Goal: Task Accomplishment & Management: Manage account settings

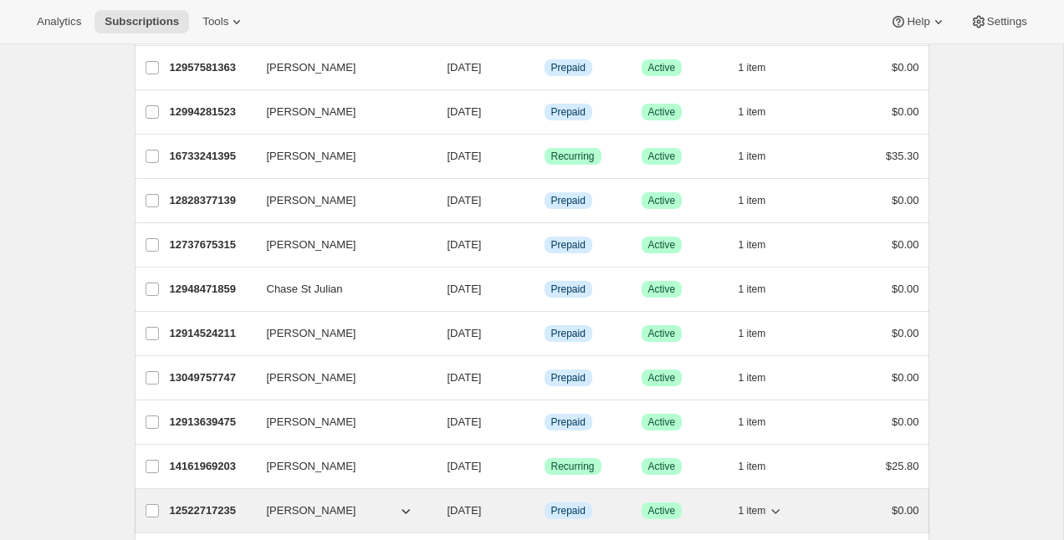
scroll to position [253, 0]
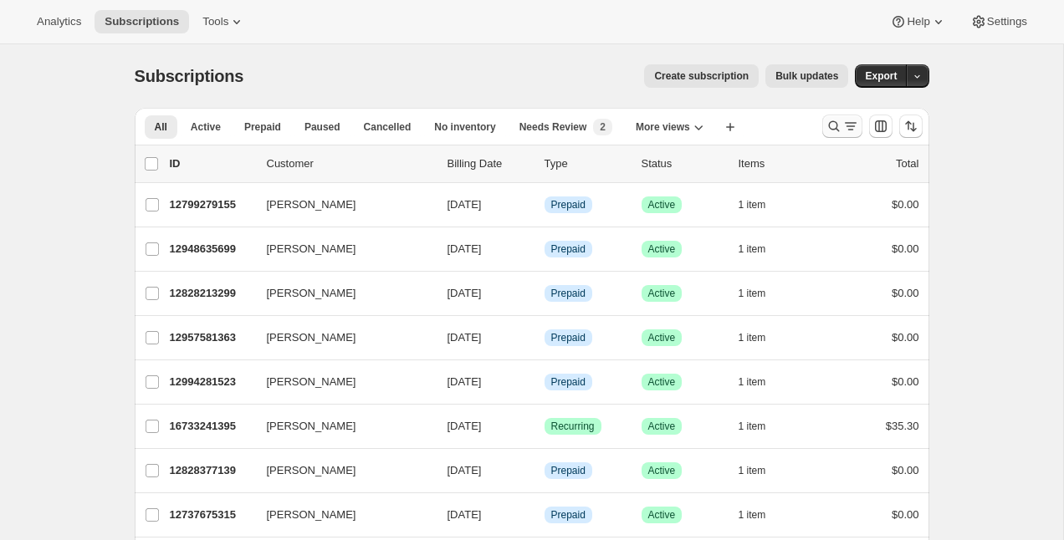
click at [837, 124] on icon "Search and filter results" at bounding box center [833, 126] width 17 height 17
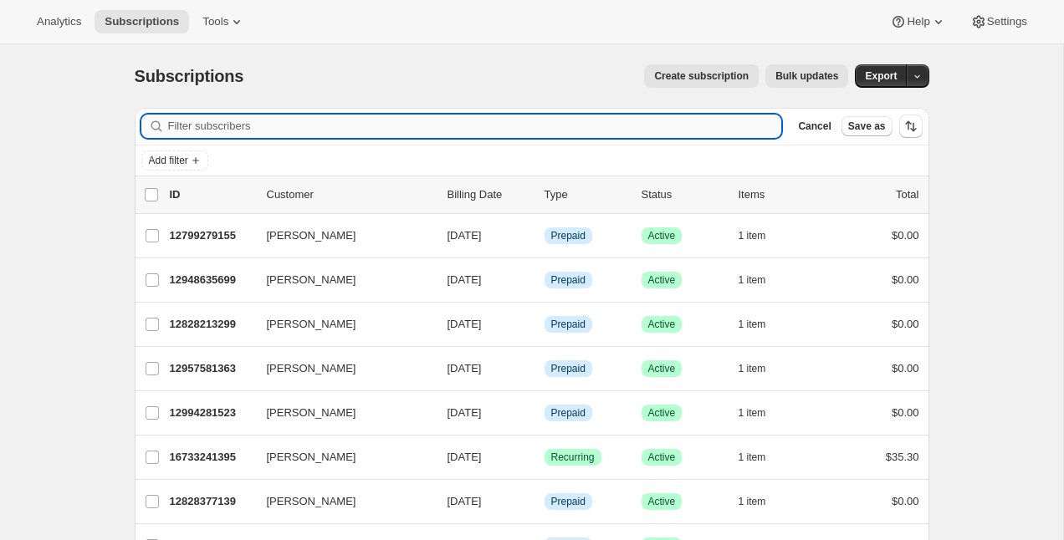
click at [696, 124] on input "Filter subscribers" at bounding box center [475, 126] width 614 height 23
type input "v"
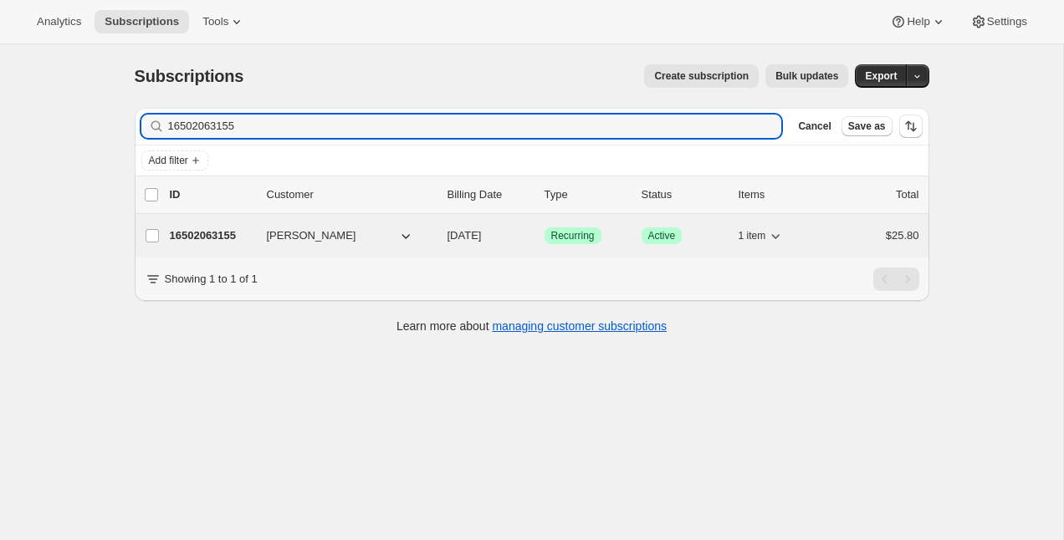
type input "16502063155"
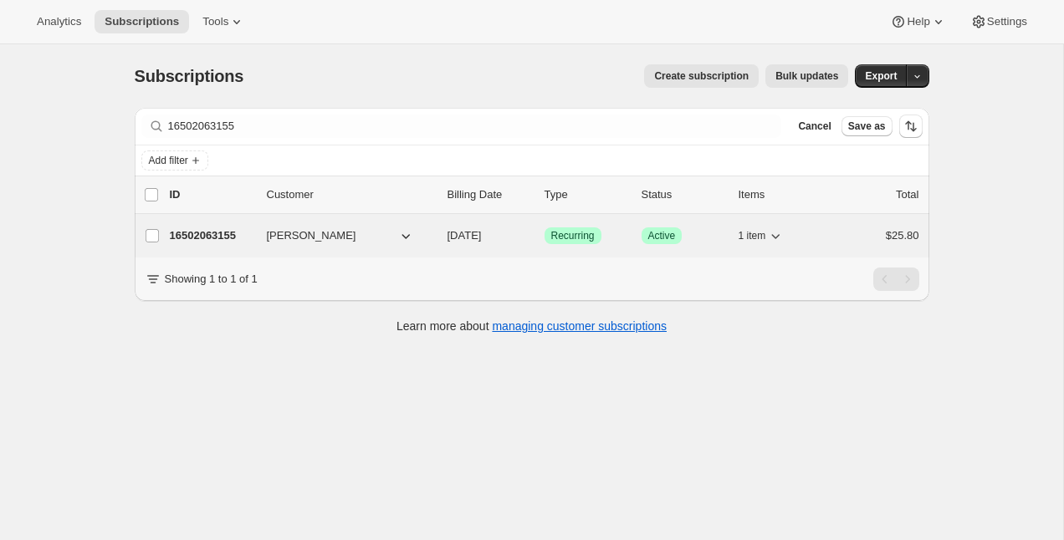
click at [213, 231] on p "16502063155" at bounding box center [212, 235] width 84 height 17
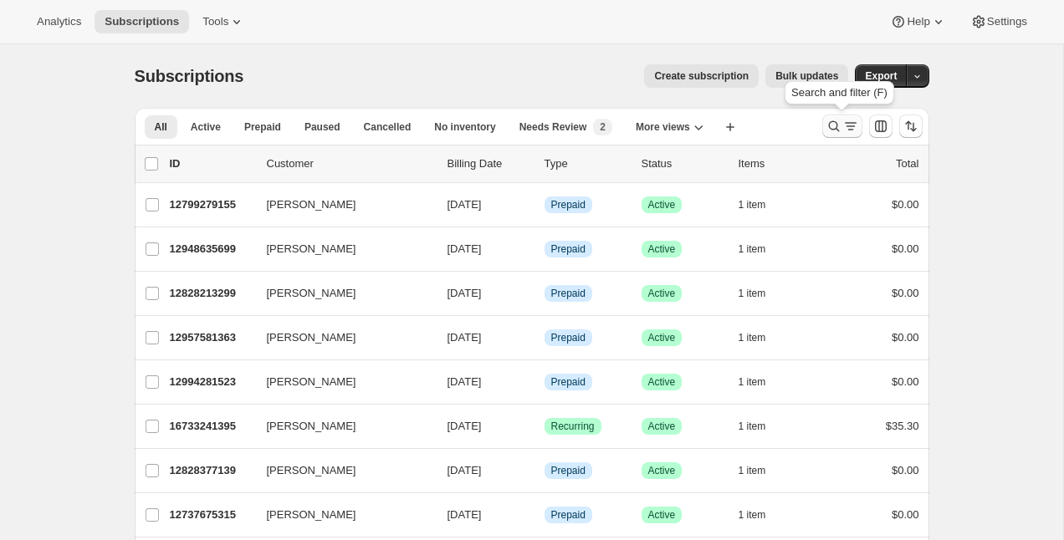
click at [839, 123] on icon "Search and filter results" at bounding box center [833, 126] width 17 height 17
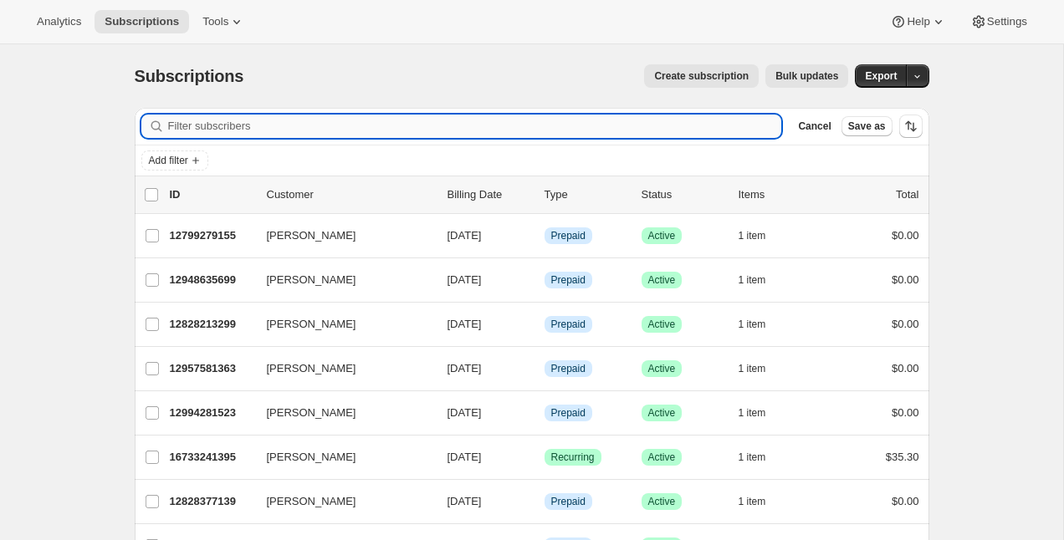
click at [567, 136] on input "Filter subscribers" at bounding box center [475, 126] width 614 height 23
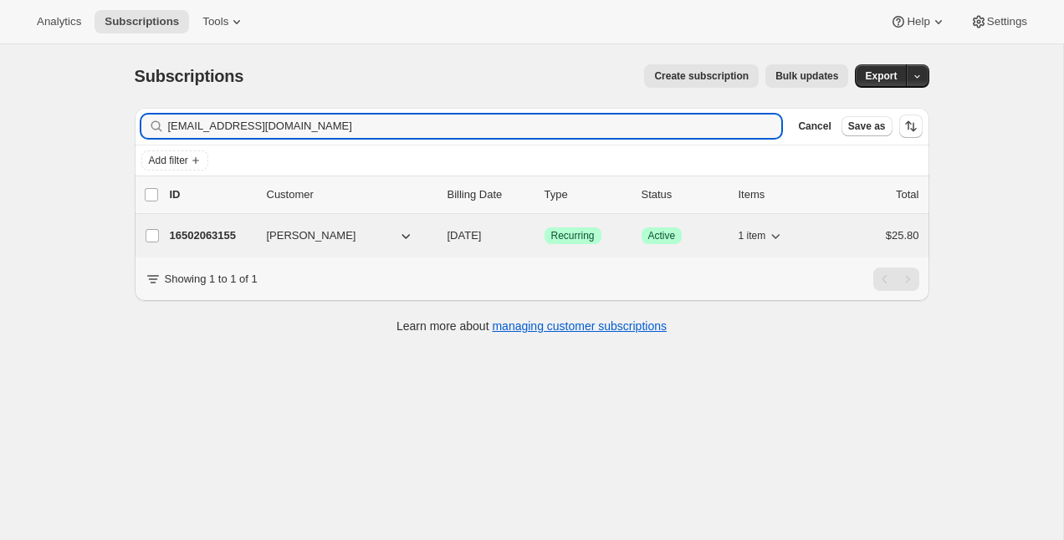
type input "[EMAIL_ADDRESS][DOMAIN_NAME]"
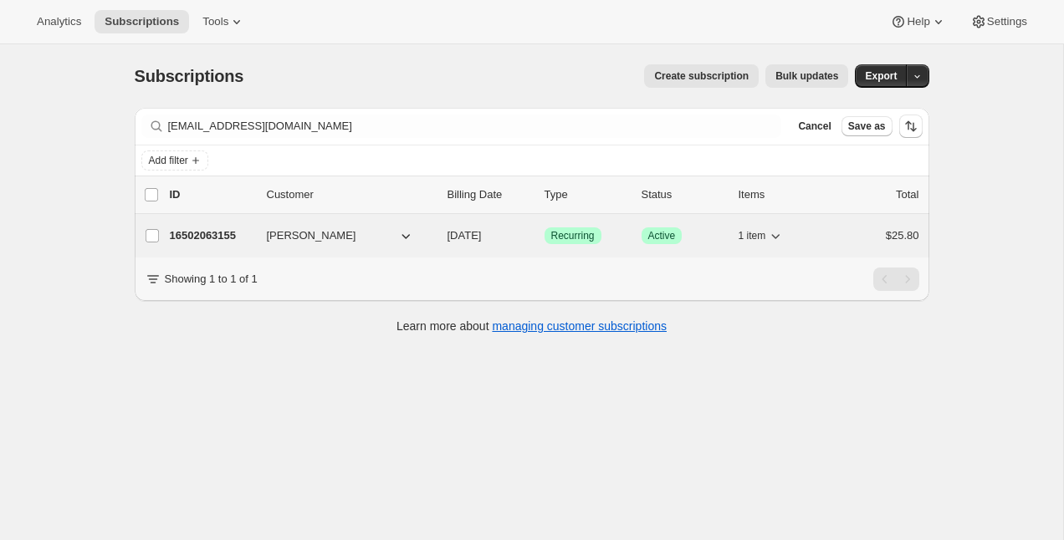
click at [197, 233] on p "16502063155" at bounding box center [212, 235] width 84 height 17
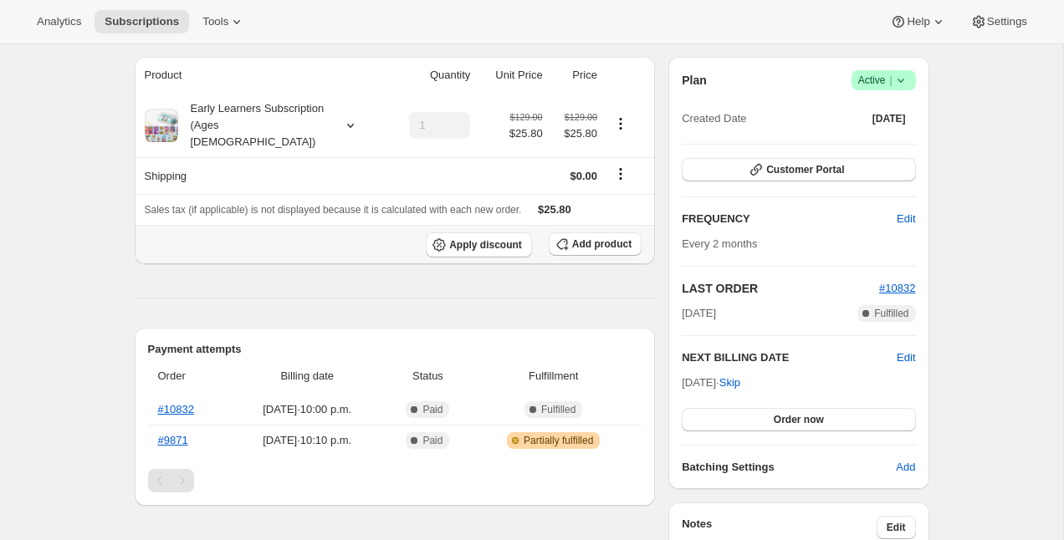
scroll to position [143, 0]
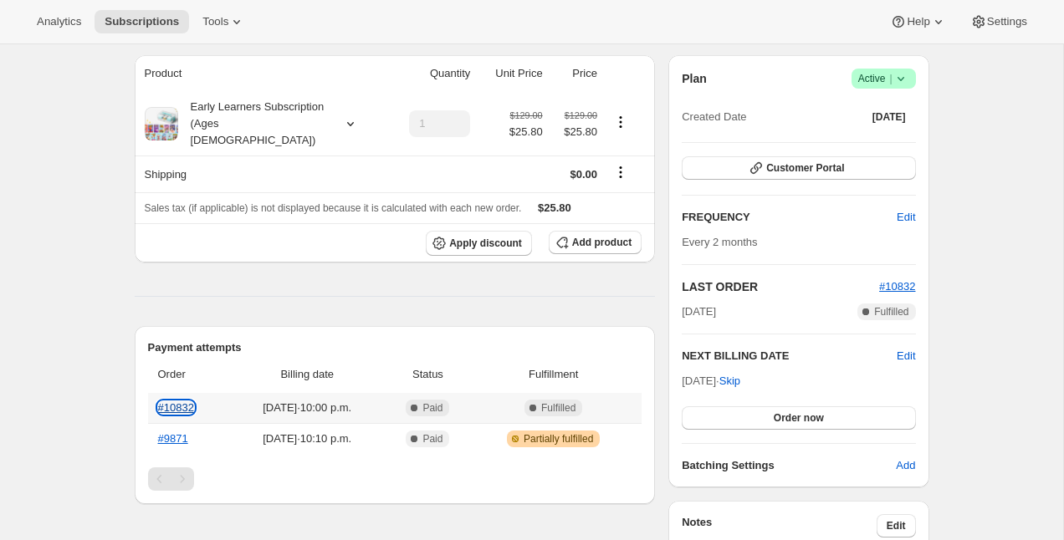
click at [177, 401] on link "#10832" at bounding box center [176, 407] width 36 height 13
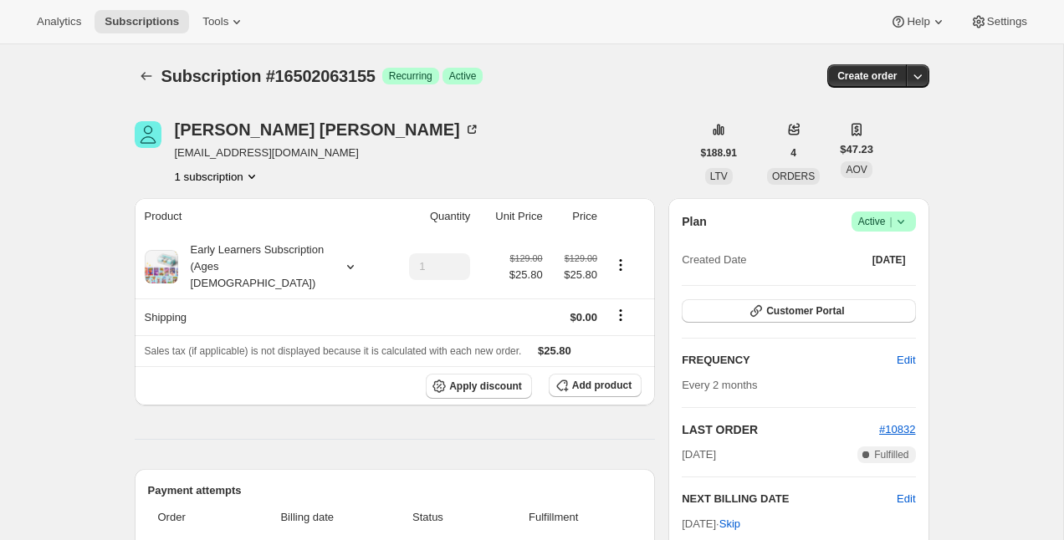
click at [785, 323] on div "Customer Portal" at bounding box center [798, 311] width 233 height 25
click at [797, 312] on span "Customer Portal" at bounding box center [805, 310] width 78 height 13
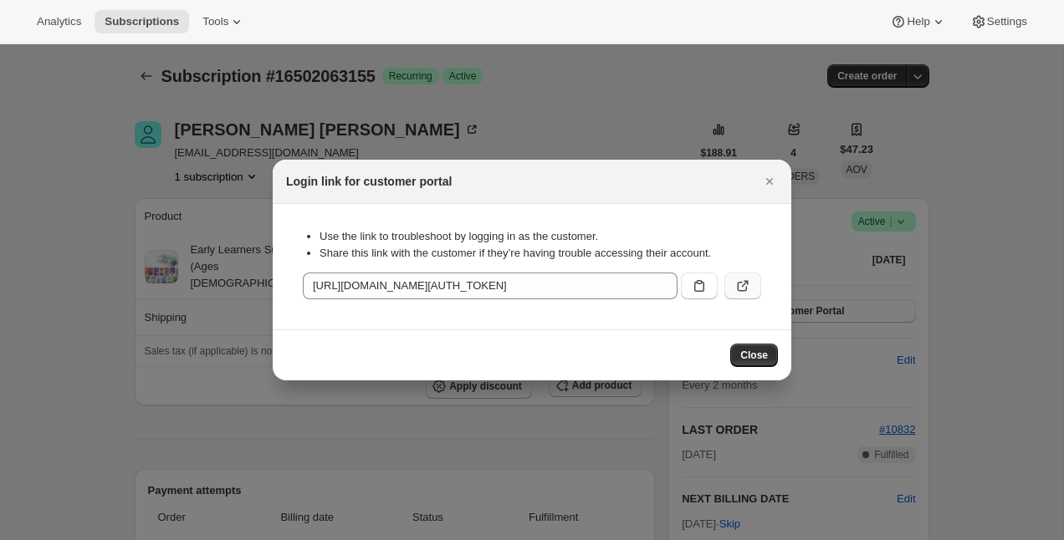
click at [748, 280] on icon ":r1j:" at bounding box center [742, 286] width 17 height 17
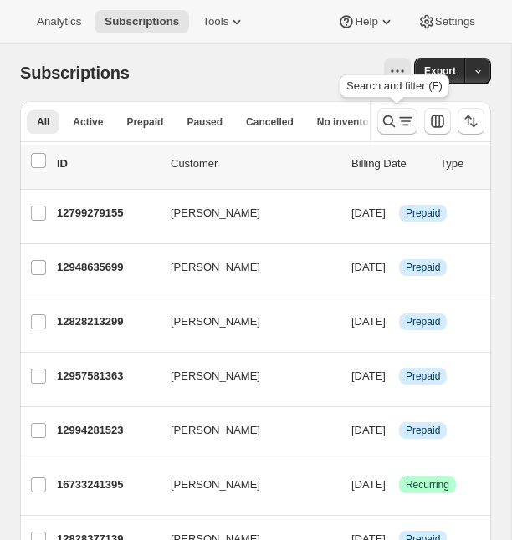
click at [386, 116] on icon "Search and filter results" at bounding box center [389, 121] width 12 height 12
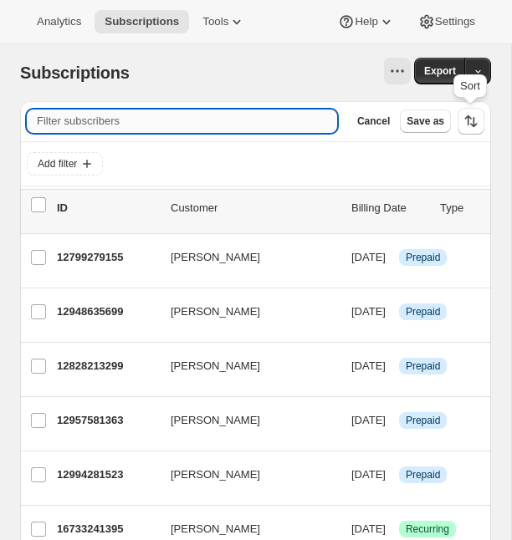
click at [181, 118] on input "Filter subscribers" at bounding box center [182, 121] width 310 height 23
paste input "just_maude@hotmail.com"
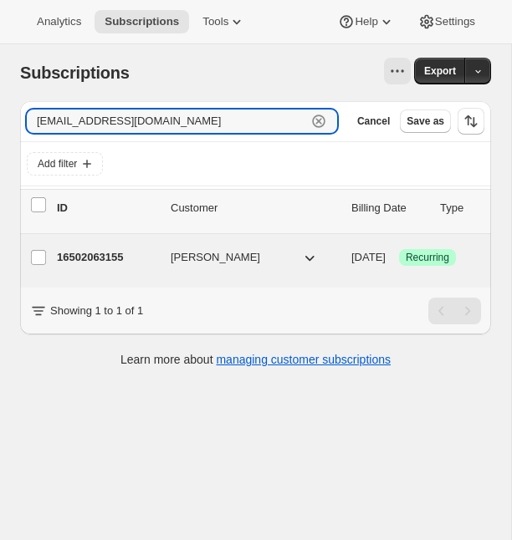
type input "just_maude@hotmail.com"
click at [118, 261] on p "16502063155" at bounding box center [107, 257] width 100 height 17
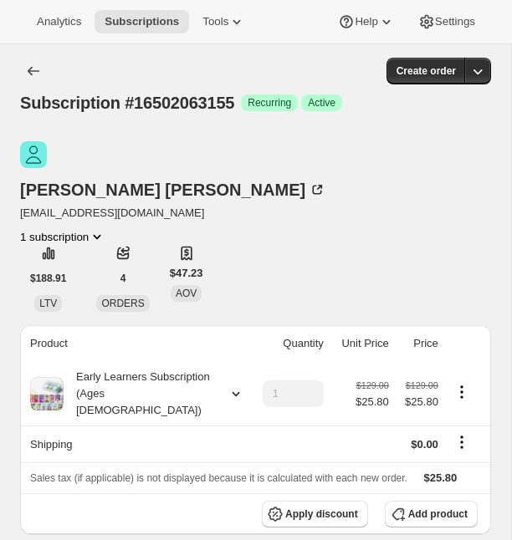
click at [306, 240] on div "Maude Arsenault just_maude@hotmail.com 1 subscription $188.91 LTV 4 ORDERS $47.…" at bounding box center [255, 226] width 471 height 171
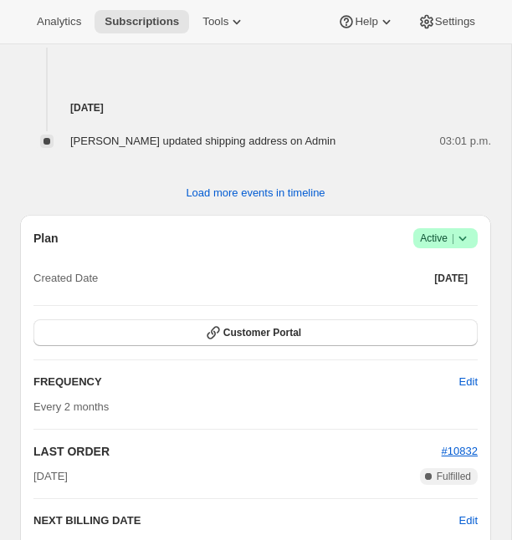
scroll to position [1278, 0]
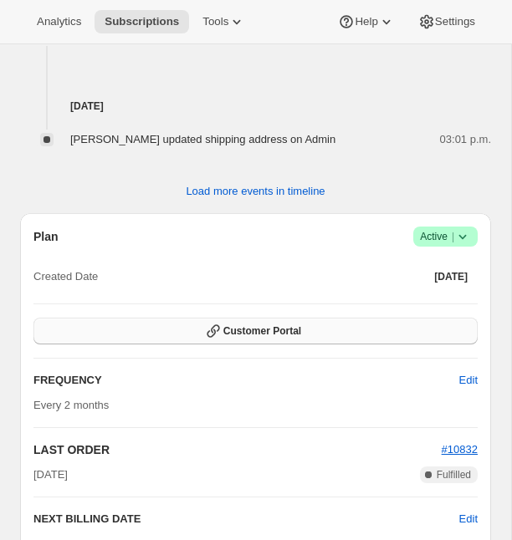
click at [326, 318] on button "Customer Portal" at bounding box center [255, 331] width 444 height 27
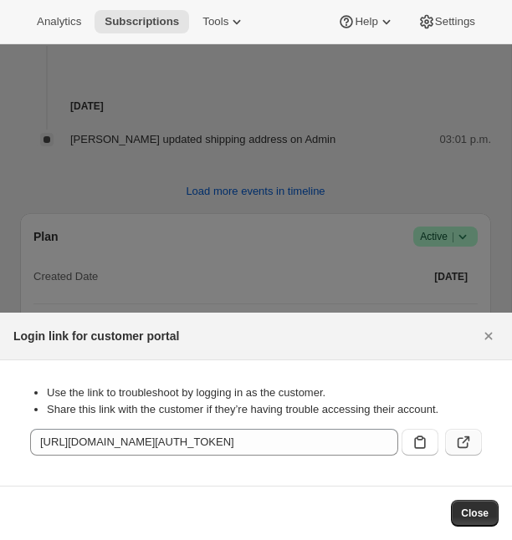
click at [455, 447] on icon ":rcc:" at bounding box center [462, 442] width 11 height 11
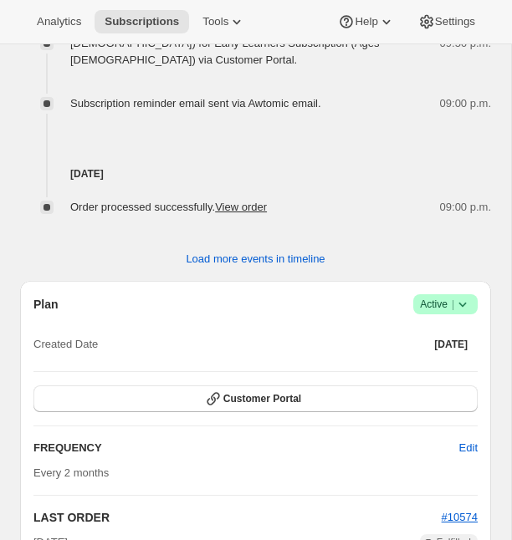
scroll to position [1484, 0]
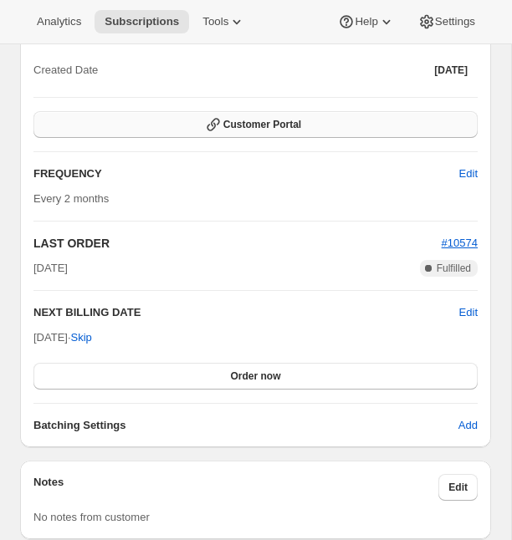
click at [340, 111] on button "Customer Portal" at bounding box center [255, 124] width 444 height 27
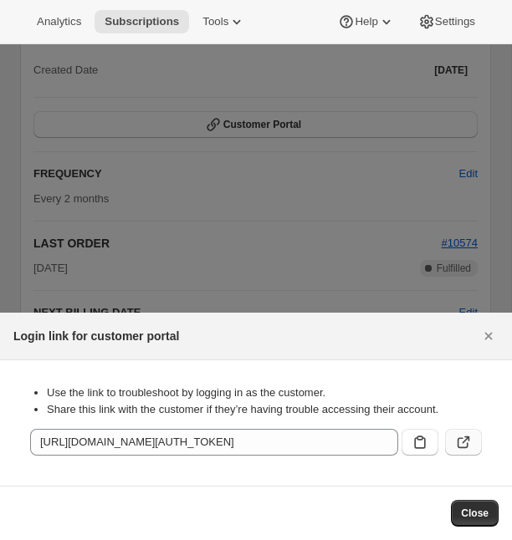
click at [480, 433] on button ":r1j:" at bounding box center [463, 442] width 37 height 27
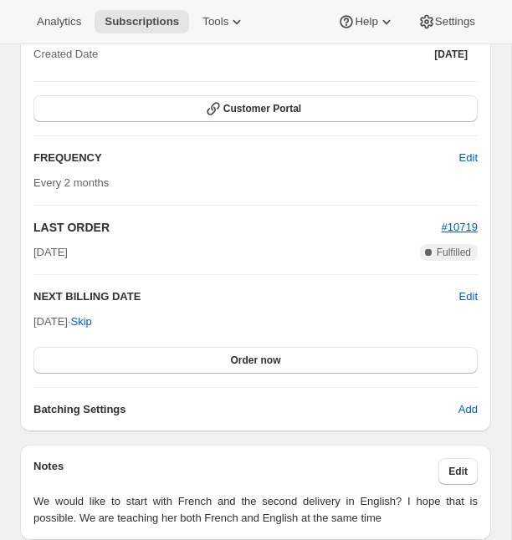
scroll to position [1340, 0]
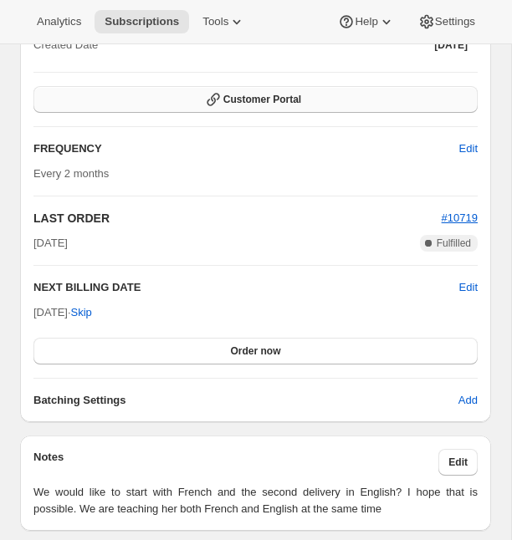
click at [278, 113] on button "Customer Portal" at bounding box center [255, 99] width 444 height 27
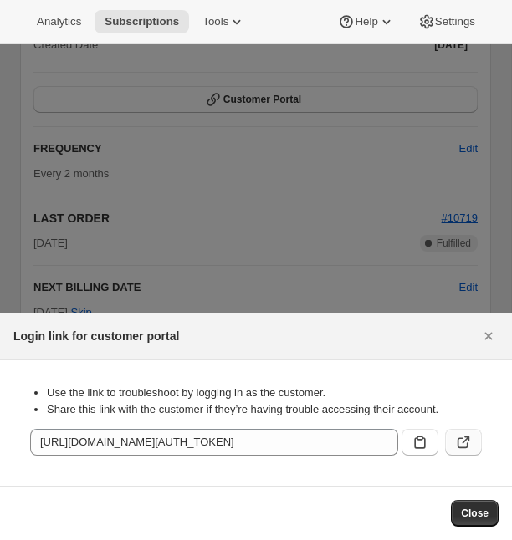
click at [467, 444] on icon ":r1j:" at bounding box center [463, 442] width 17 height 17
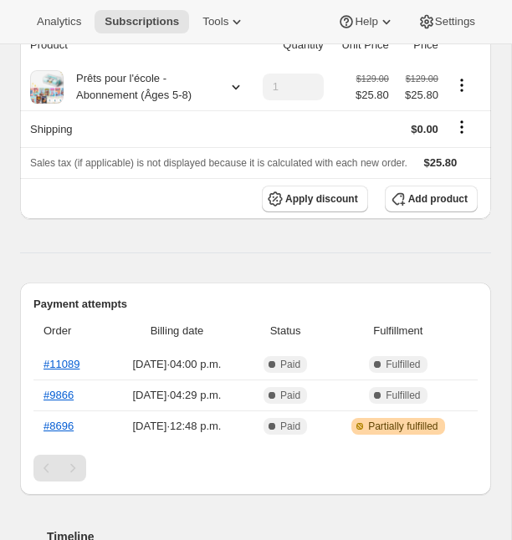
scroll to position [364, 0]
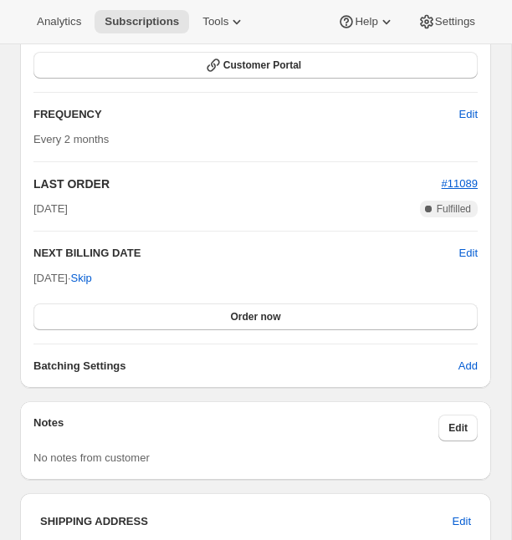
scroll to position [1469, 0]
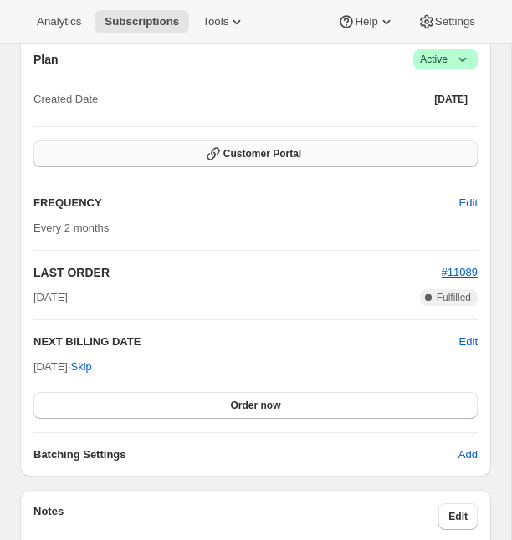
click at [196, 140] on button "Customer Portal" at bounding box center [255, 153] width 444 height 27
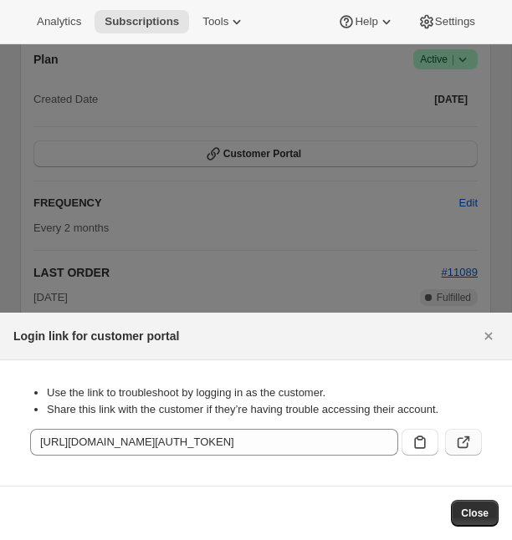
click at [456, 436] on icon ":r1j:" at bounding box center [463, 442] width 17 height 17
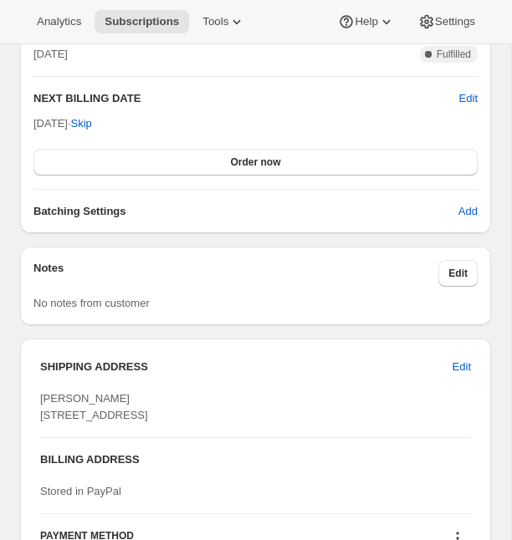
scroll to position [1269, 0]
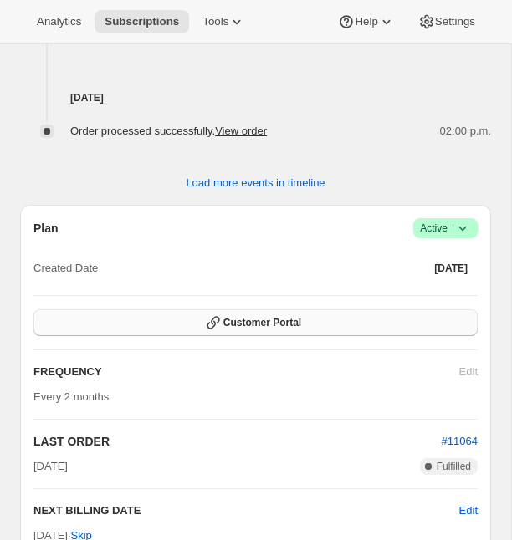
click at [185, 336] on button "Customer Portal" at bounding box center [255, 322] width 444 height 27
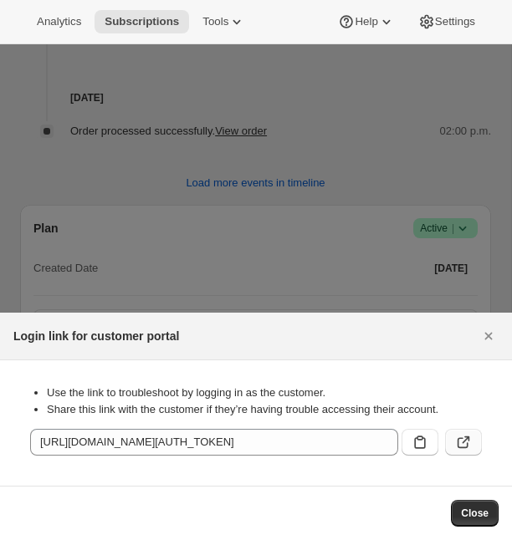
click at [480, 436] on button ":r1k:" at bounding box center [463, 442] width 37 height 27
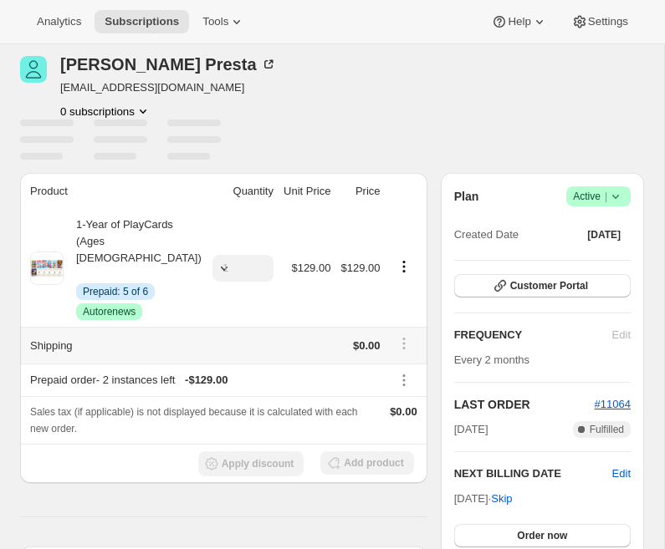
scroll to position [39, 0]
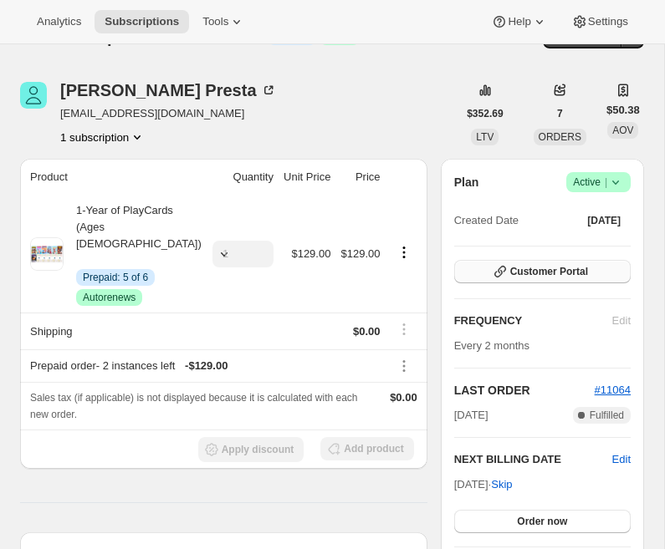
click at [561, 278] on span "Customer Portal" at bounding box center [549, 271] width 78 height 13
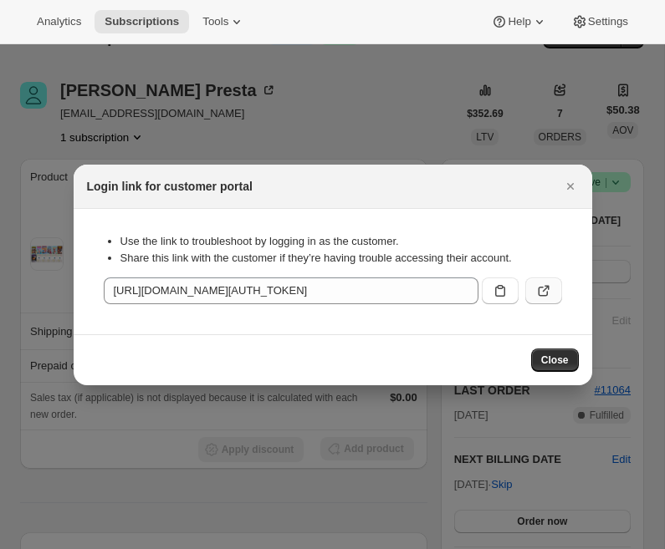
click at [542, 296] on icon ":r1k:" at bounding box center [543, 291] width 17 height 17
click at [548, 296] on icon ":r1k:" at bounding box center [543, 291] width 17 height 17
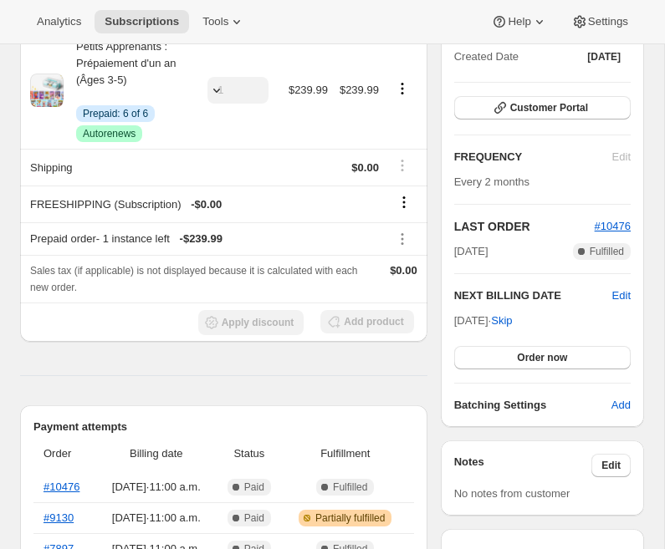
scroll to position [100, 0]
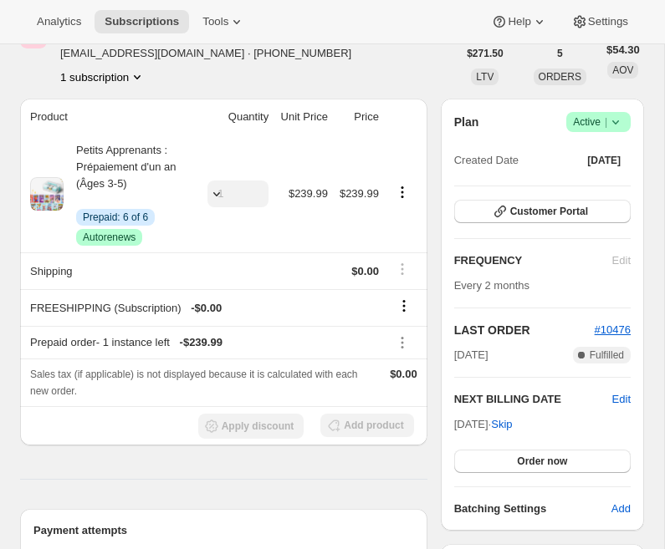
click at [483, 225] on div "Customer Portal" at bounding box center [542, 212] width 176 height 25
click at [488, 223] on button "Customer Portal" at bounding box center [542, 211] width 176 height 23
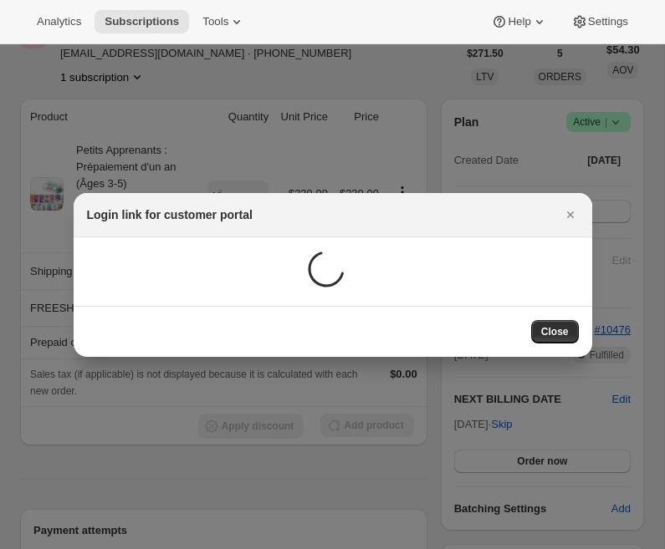
click at [546, 278] on div ":r1l:" at bounding box center [333, 272] width 492 height 42
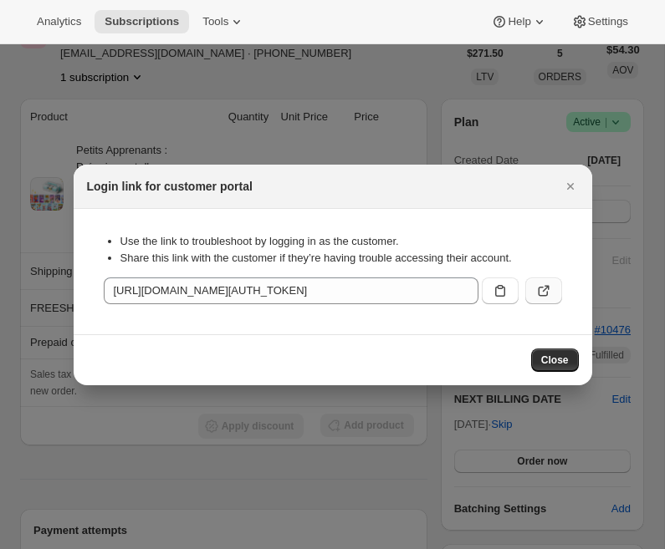
click at [537, 283] on icon ":r1l:" at bounding box center [543, 291] width 17 height 17
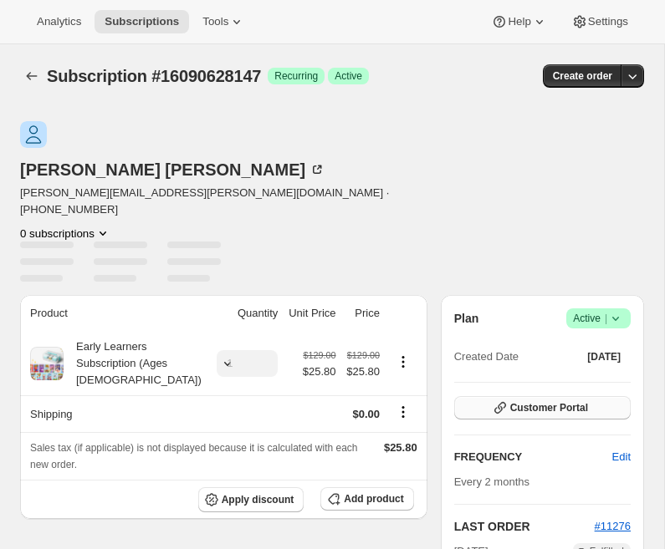
click at [519, 401] on span "Customer Portal" at bounding box center [549, 407] width 78 height 13
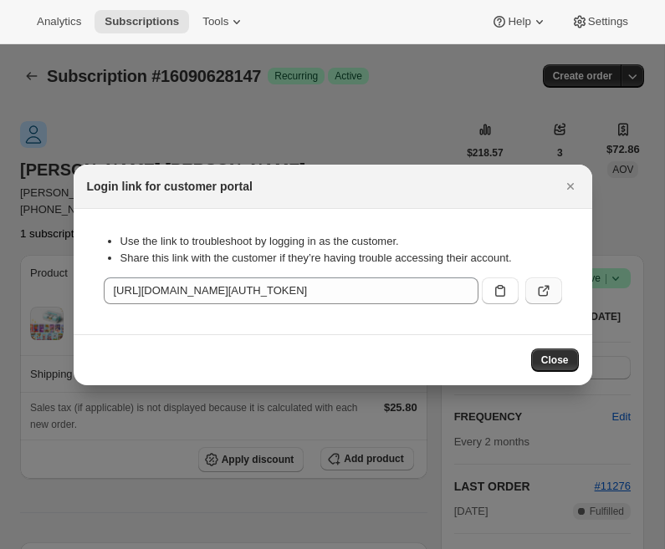
click at [547, 302] on button ":r1j:" at bounding box center [543, 291] width 37 height 27
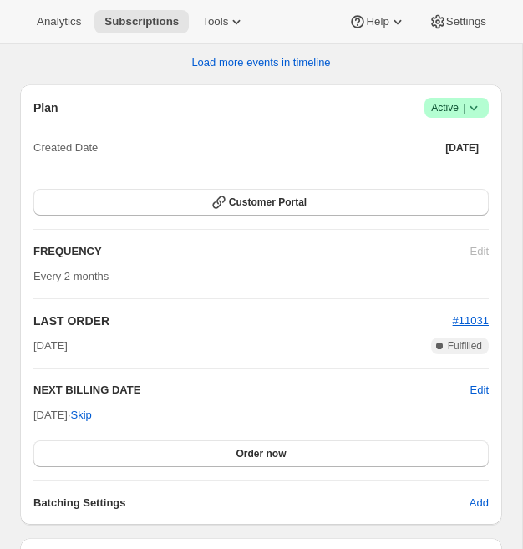
scroll to position [1434, 0]
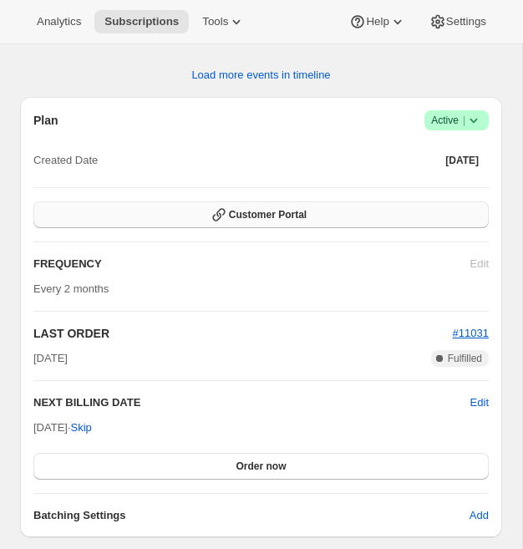
click at [348, 202] on button "Customer Portal" at bounding box center [261, 215] width 456 height 27
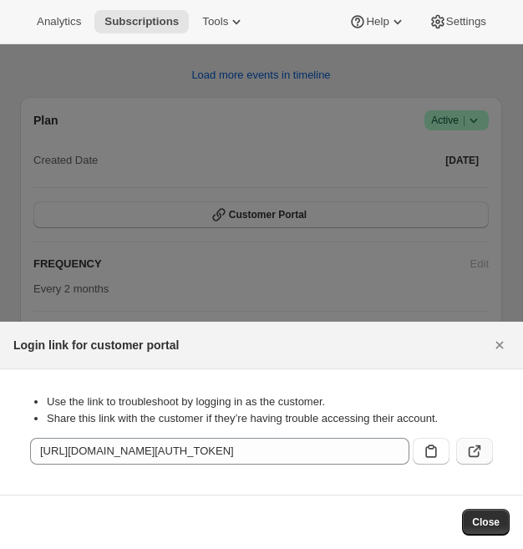
click at [477, 451] on icon ":r1k:" at bounding box center [475, 451] width 17 height 17
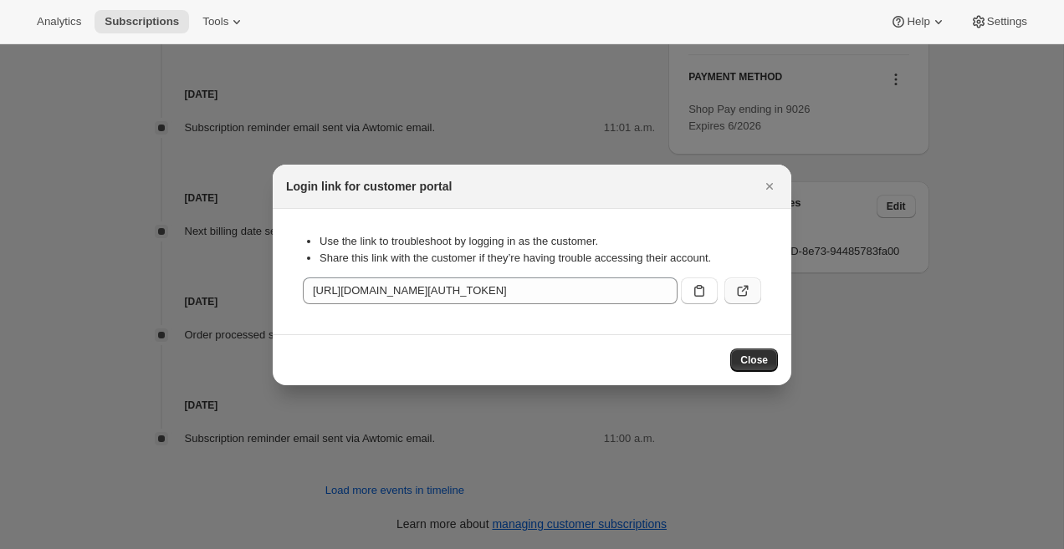
scroll to position [886, 0]
